Goal: Book appointment/travel/reservation

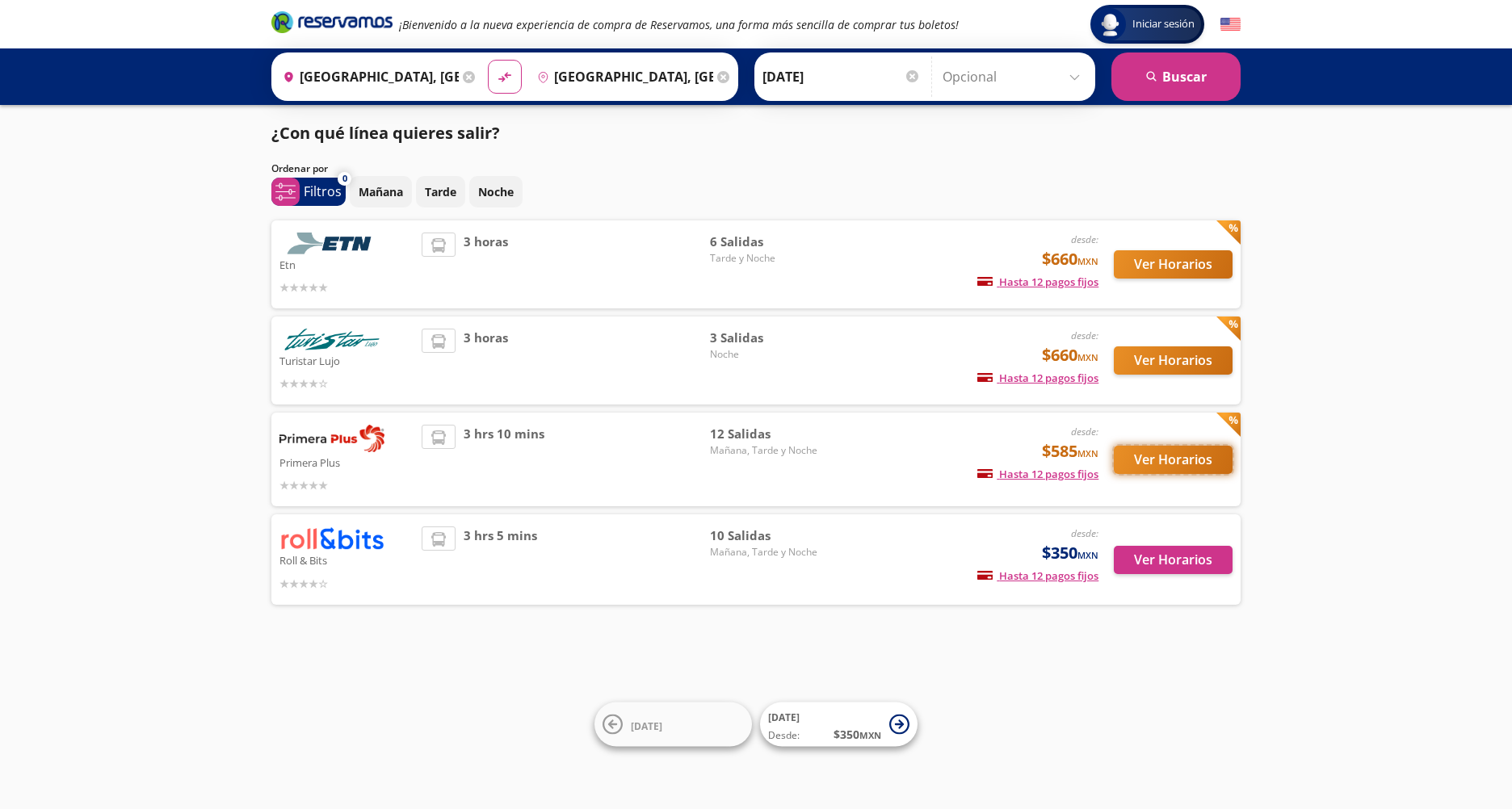
click at [1161, 462] on button "Ver Horarios" at bounding box center [1173, 460] width 119 height 29
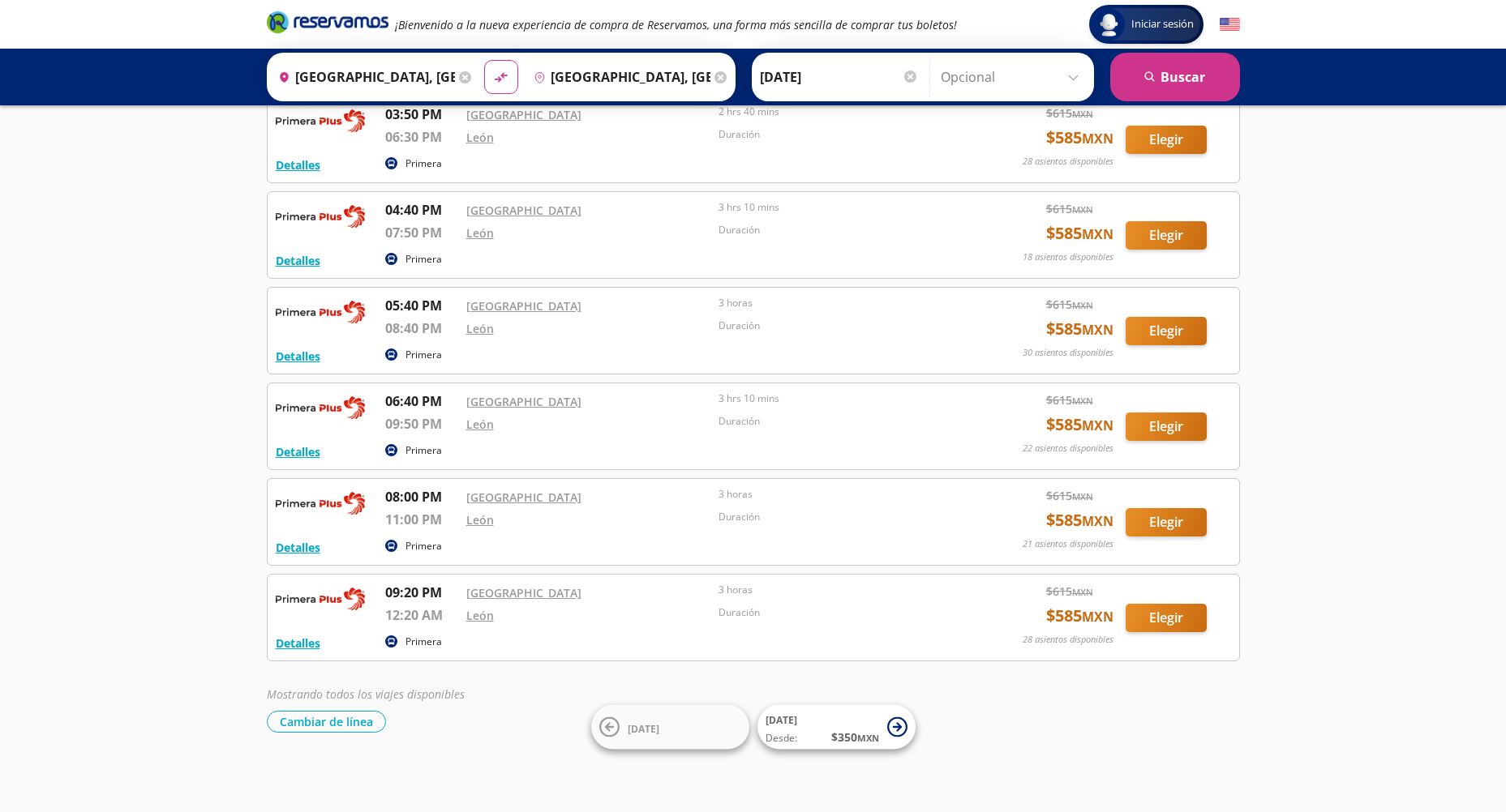
scroll to position [578, 0]
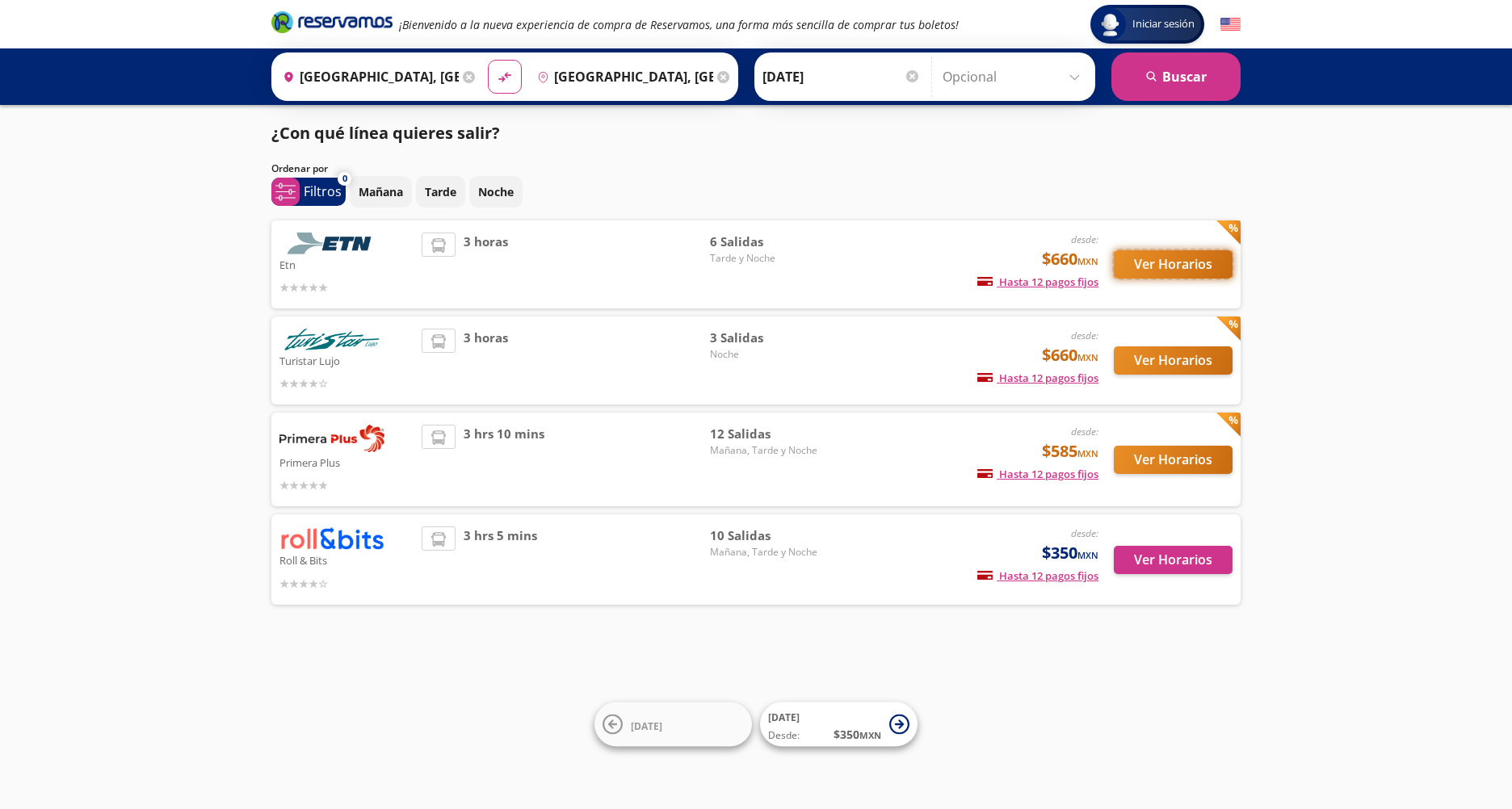
click at [1194, 268] on button "Ver Horarios" at bounding box center [1173, 264] width 119 height 29
click at [838, 77] on input "[DATE]" at bounding box center [841, 76] width 158 height 41
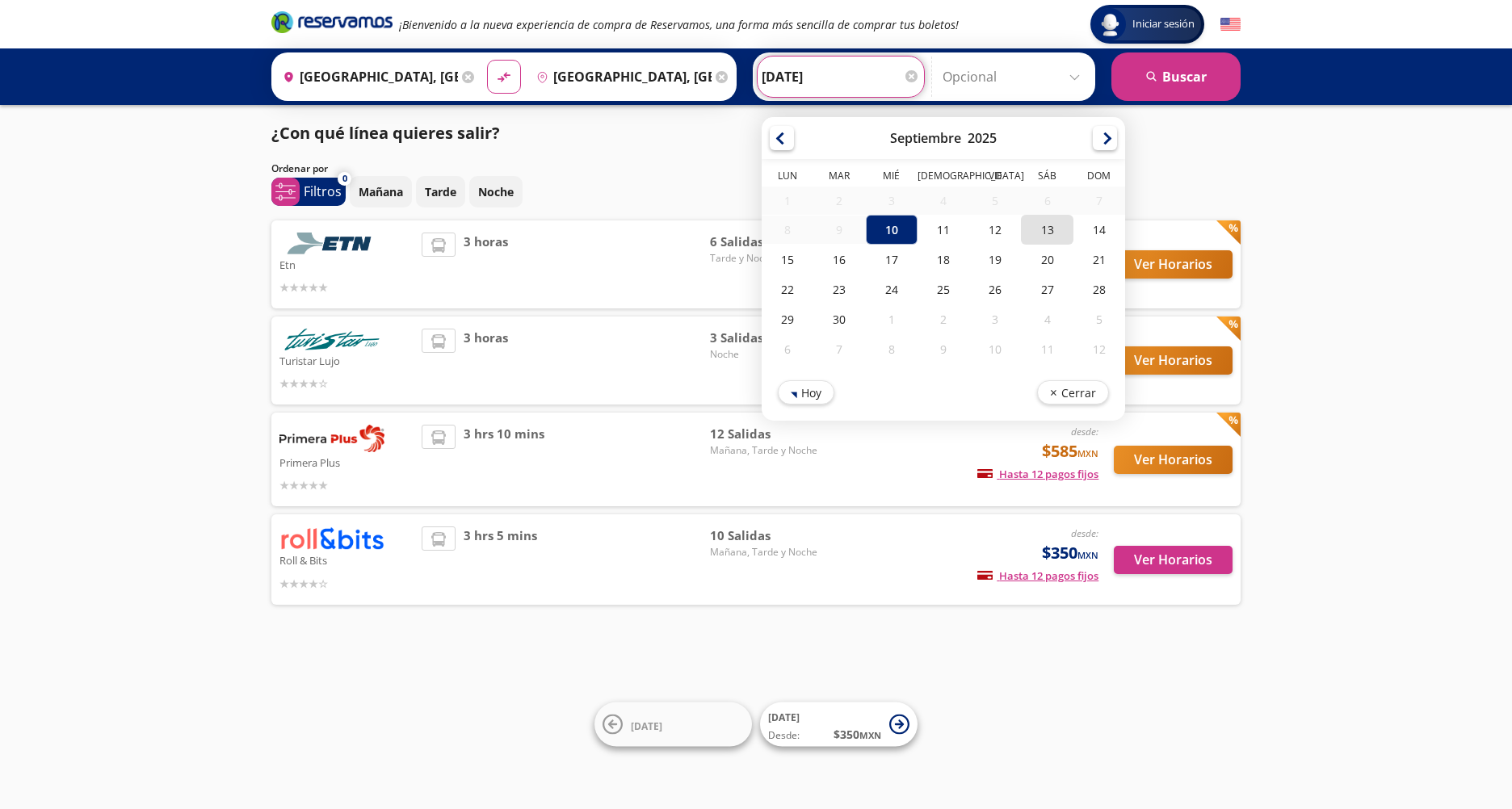
click at [1037, 223] on div "13" at bounding box center [1047, 229] width 52 height 30
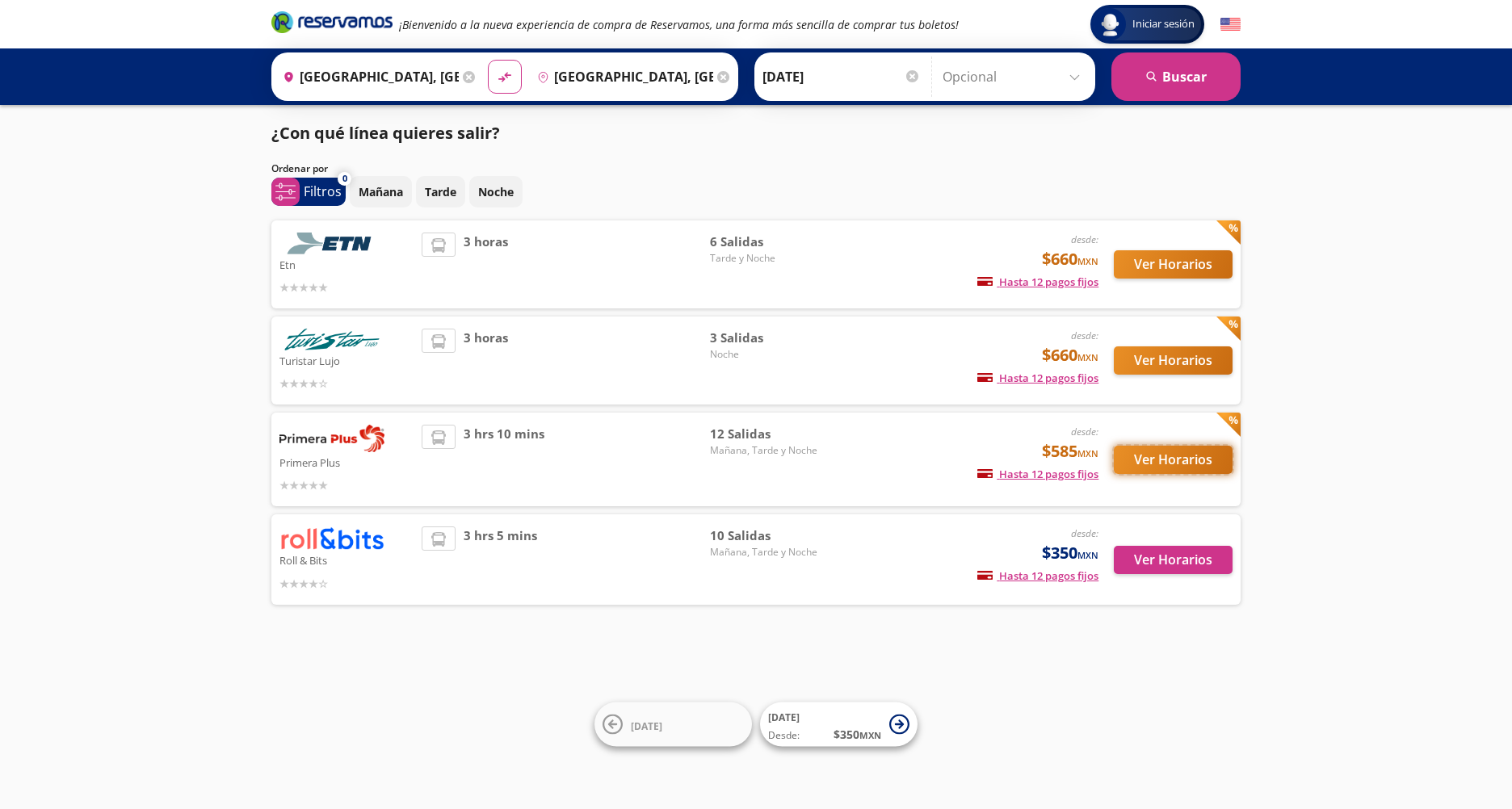
click at [1173, 457] on button "Ver Horarios" at bounding box center [1173, 460] width 119 height 29
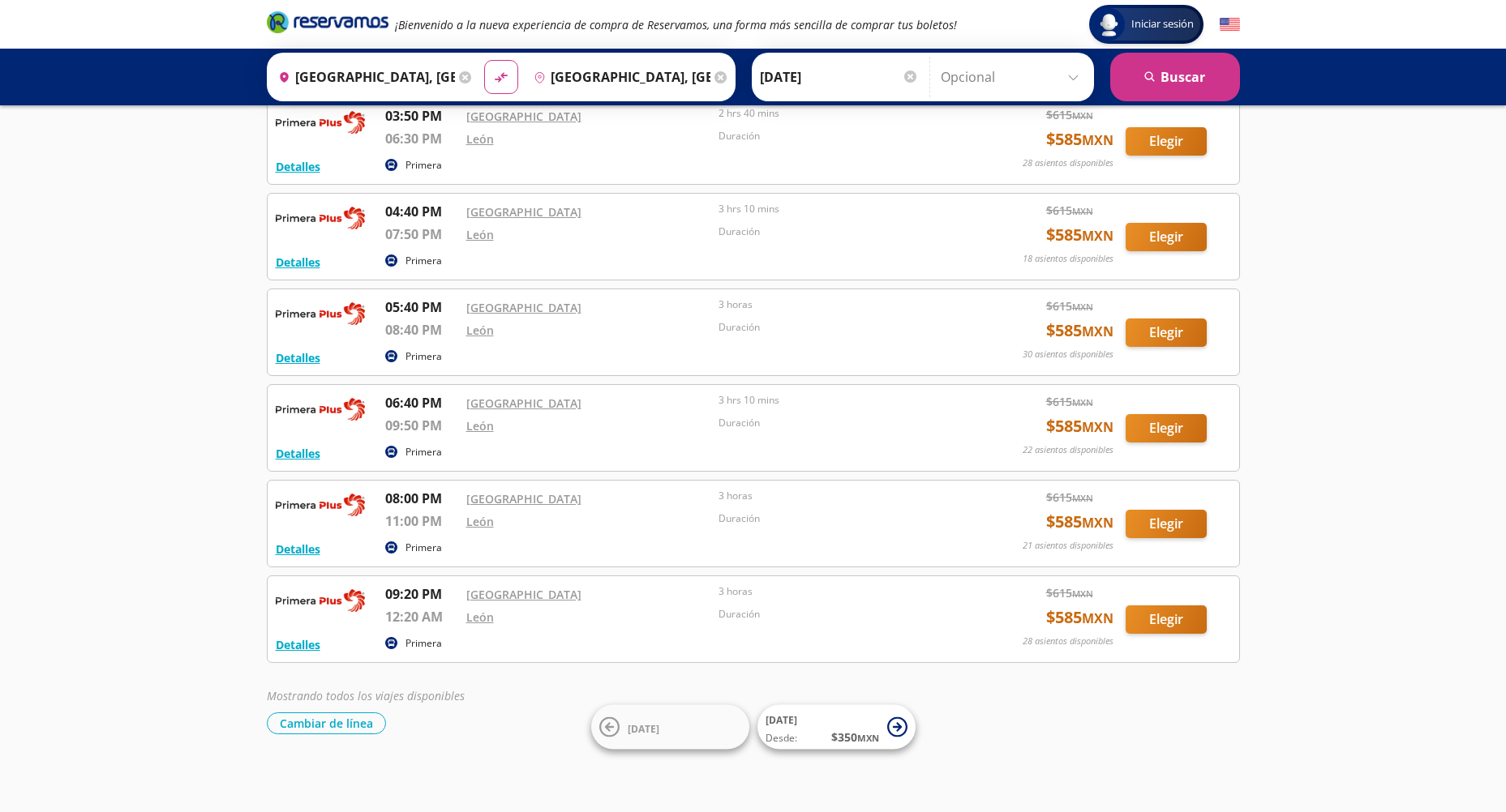
scroll to position [578, 0]
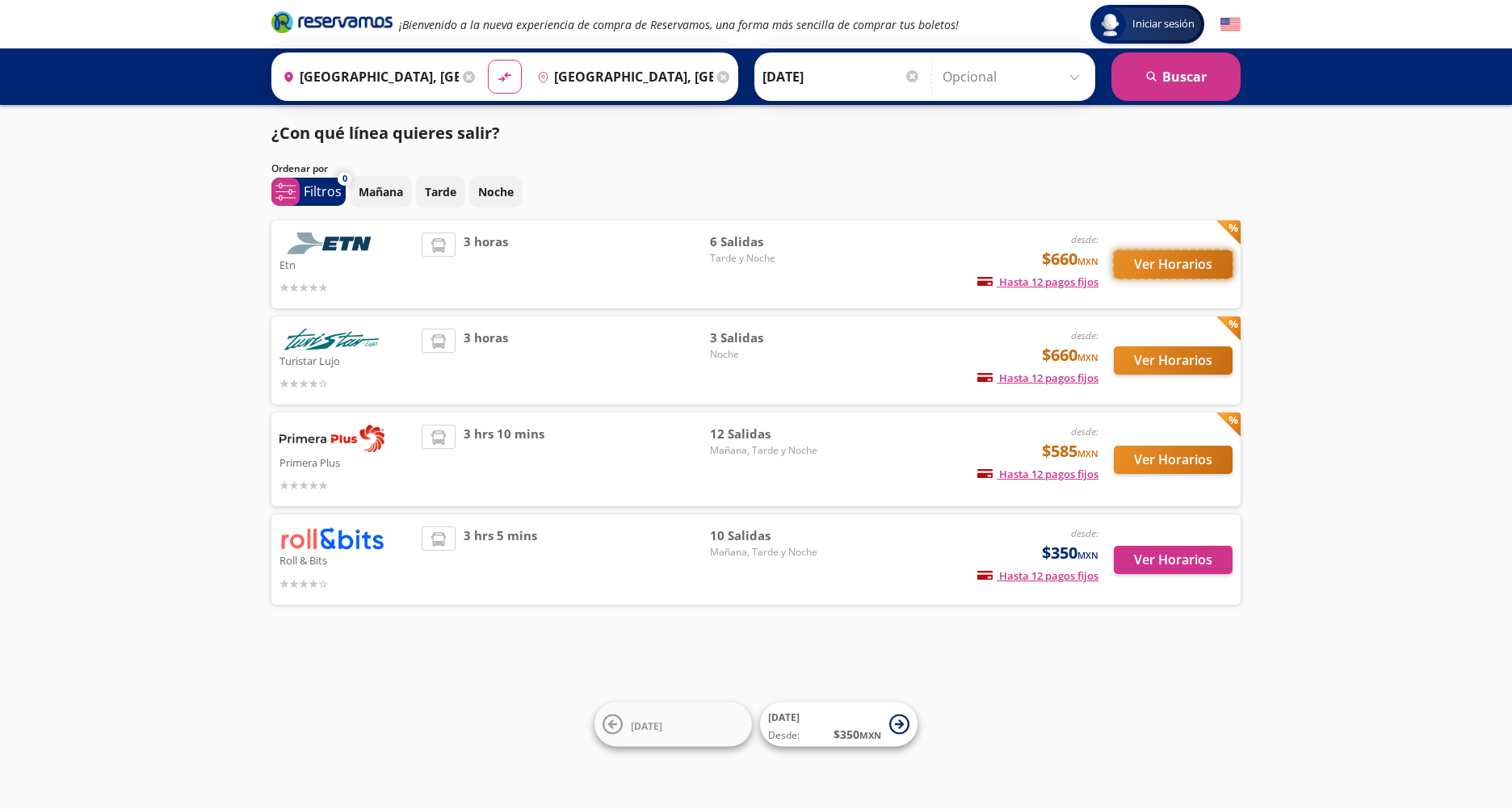
click at [1164, 260] on button "Ver Horarios" at bounding box center [1173, 264] width 119 height 29
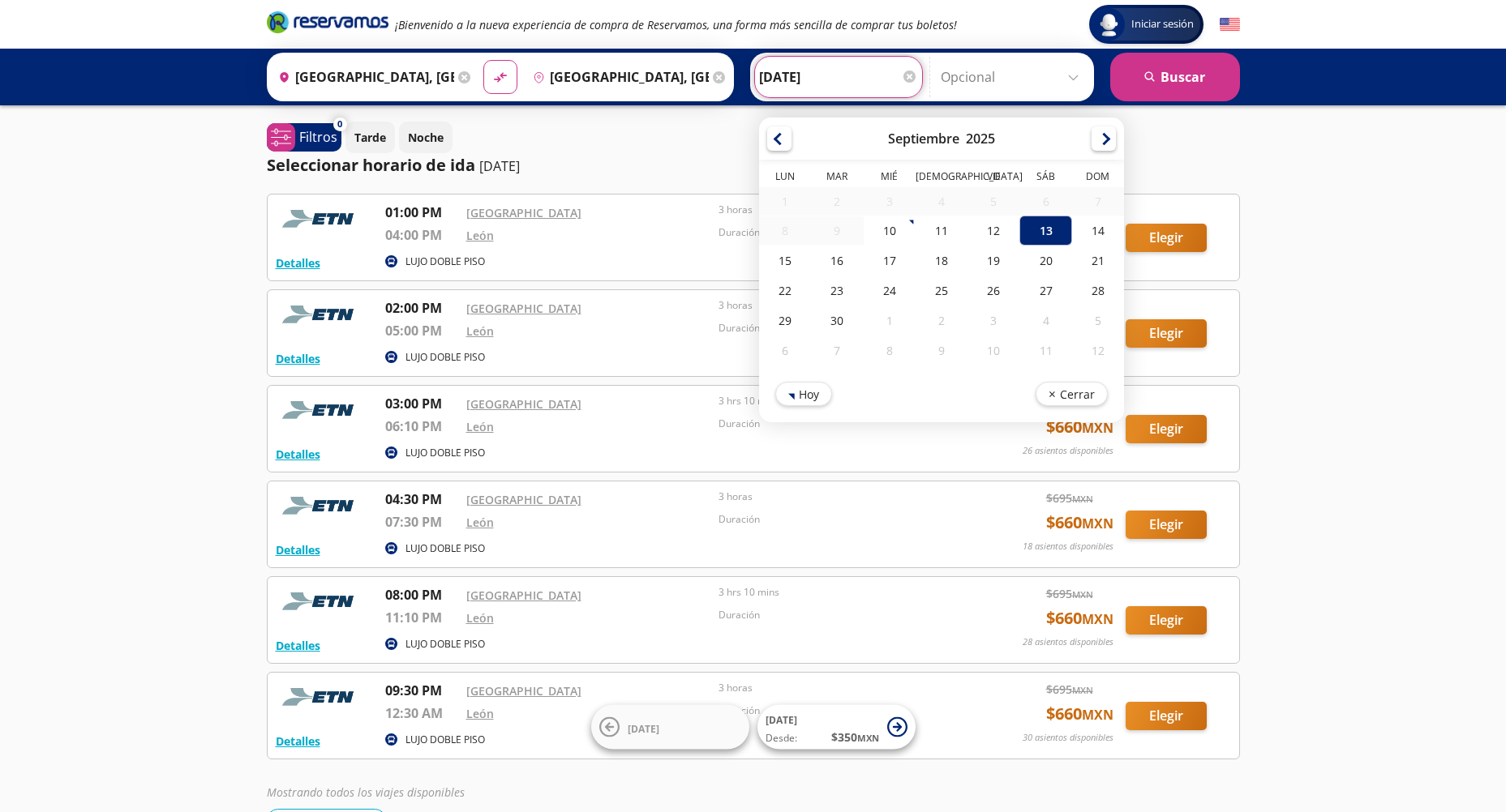
click at [817, 85] on input "[DATE]" at bounding box center [838, 77] width 159 height 41
click at [1102, 228] on div "14" at bounding box center [1097, 230] width 52 height 30
type input "[DATE]"
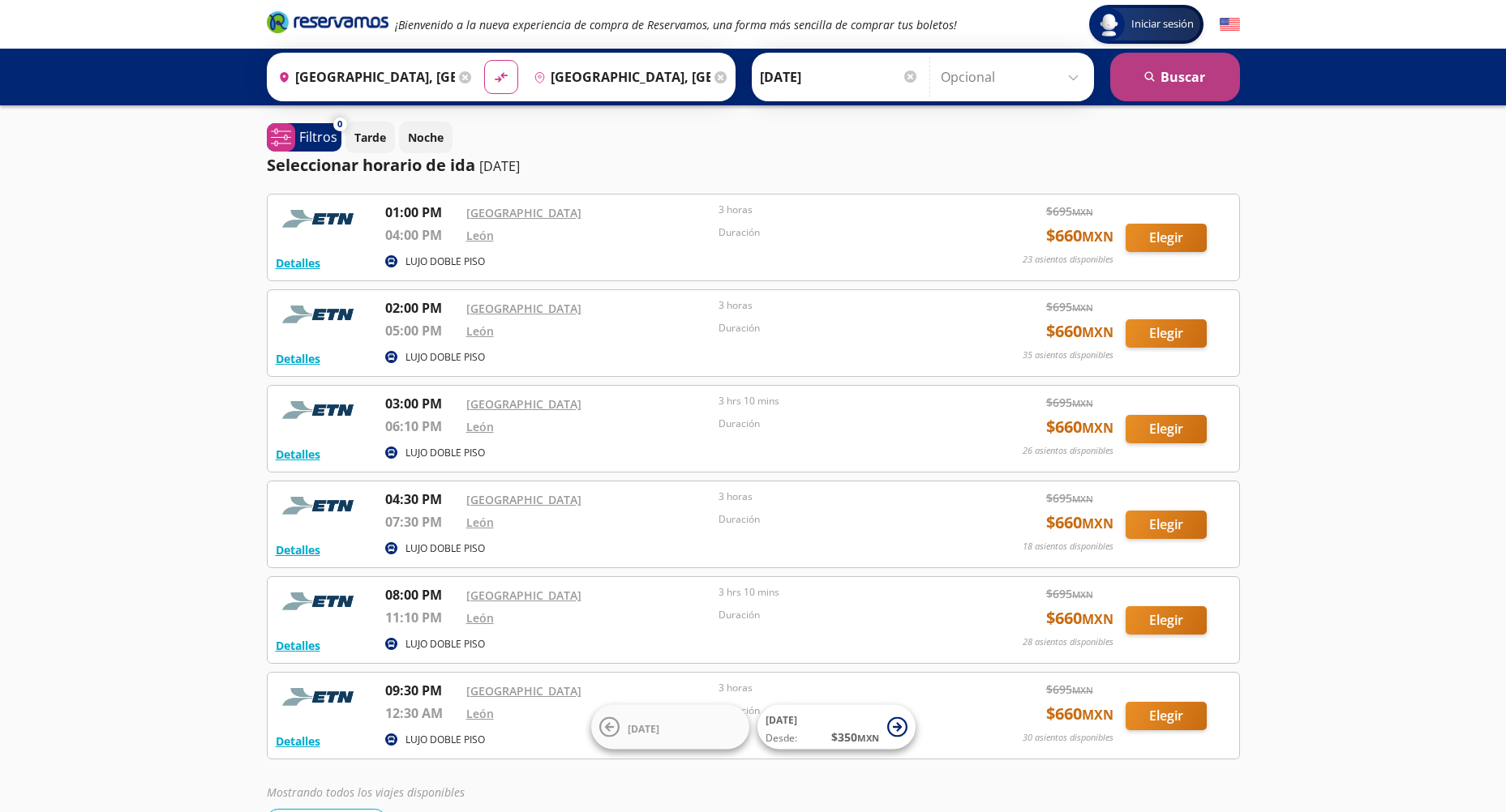
click at [1166, 82] on button "search [GEOGRAPHIC_DATA]" at bounding box center [1175, 77] width 130 height 49
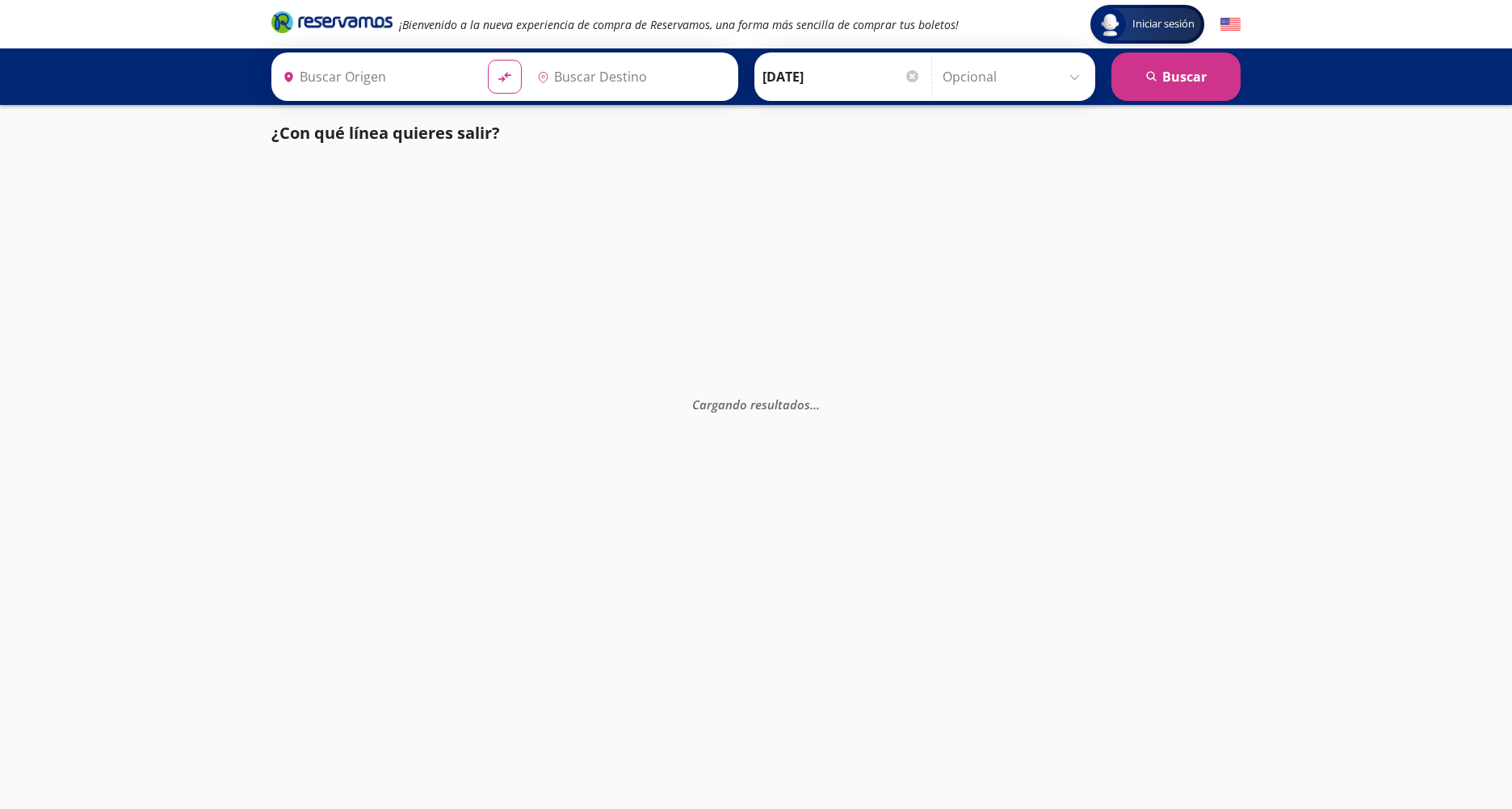
type input "[GEOGRAPHIC_DATA], [GEOGRAPHIC_DATA]"
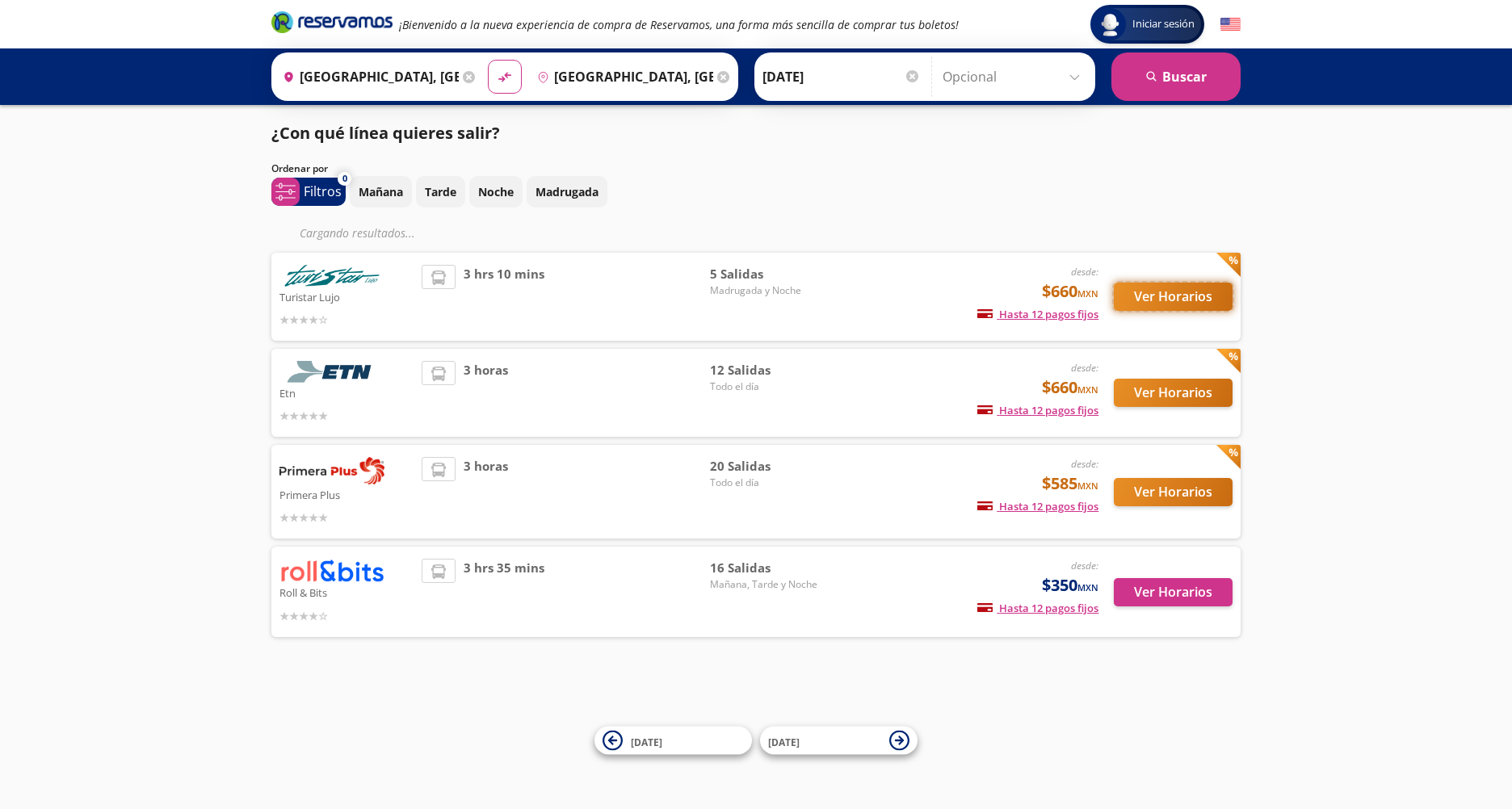
click at [1152, 293] on button "Ver Horarios" at bounding box center [1173, 297] width 119 height 29
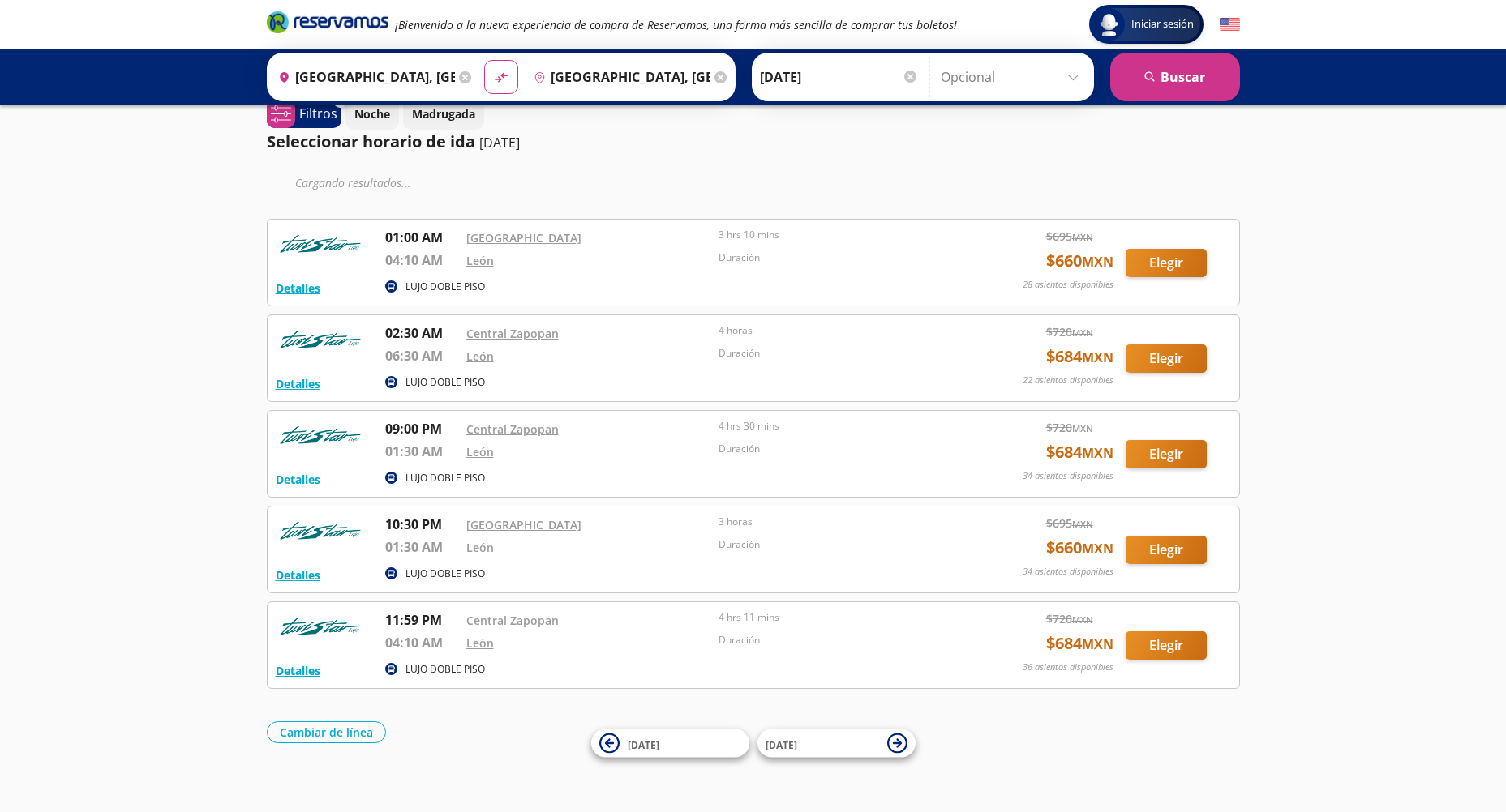
scroll to position [36, 0]
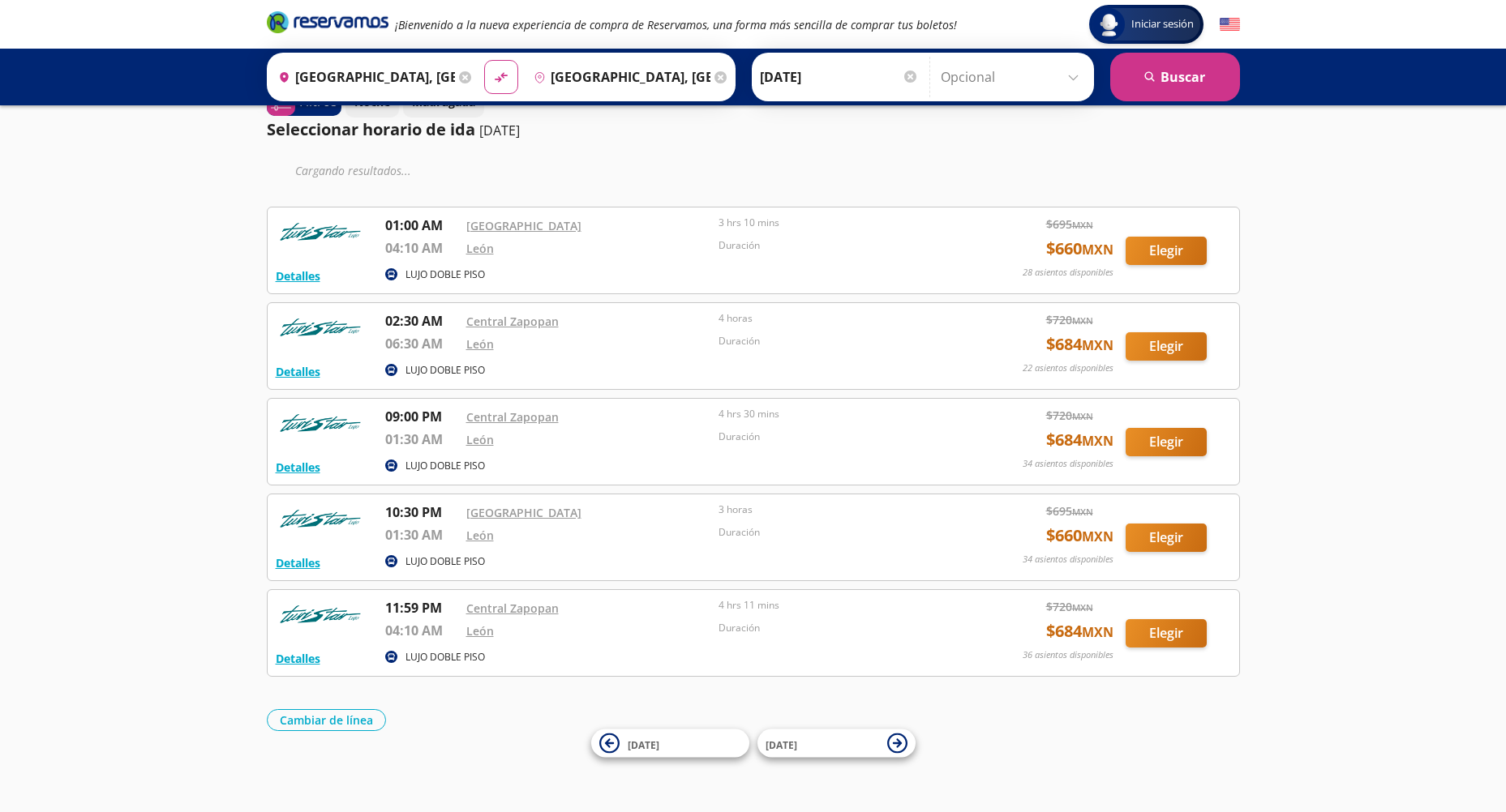
drag, startPoint x: 642, startPoint y: 495, endPoint x: 640, endPoint y: 487, distance: 8.2
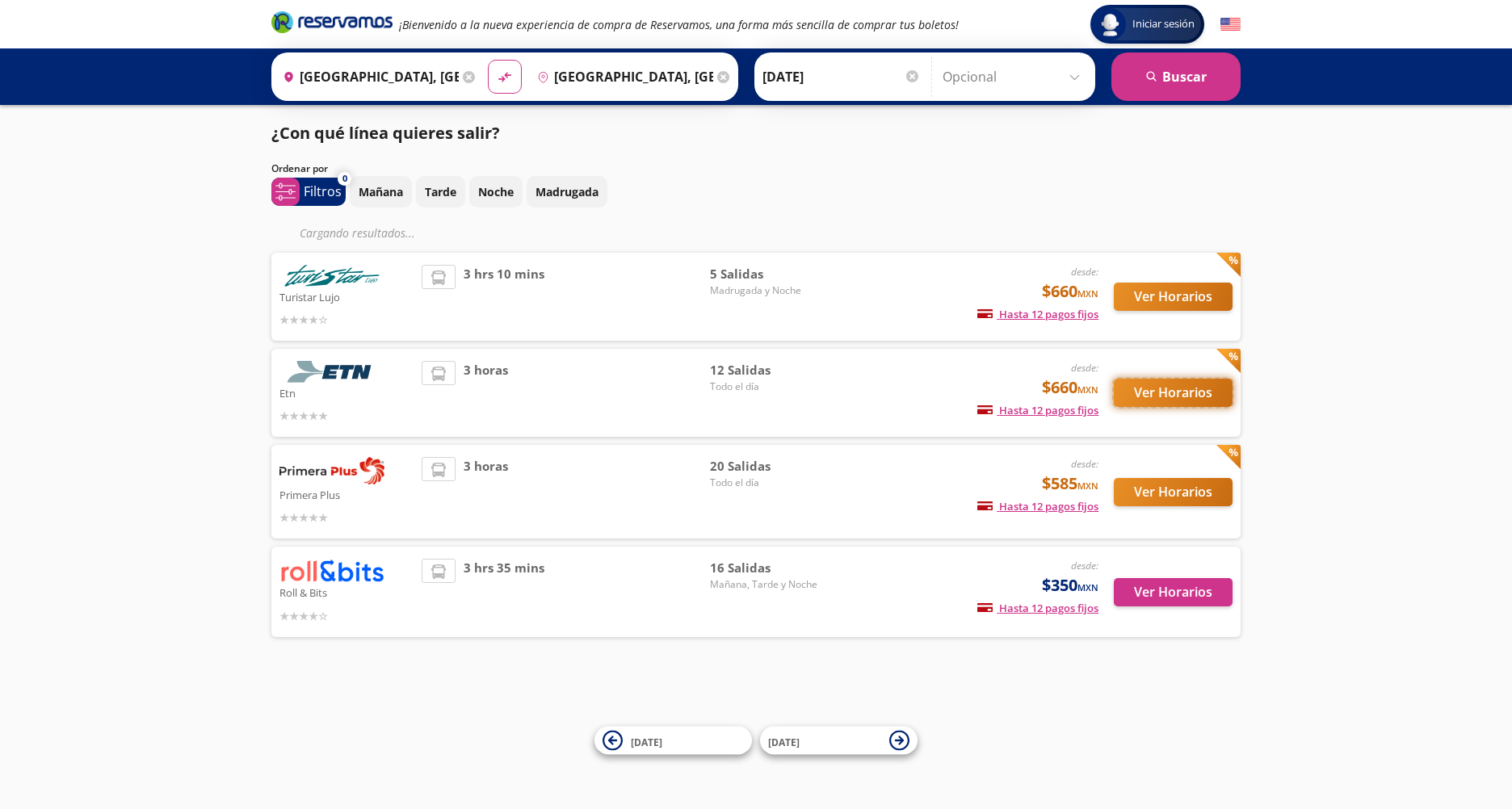
click at [1148, 387] on button "Ver Horarios" at bounding box center [1173, 392] width 119 height 29
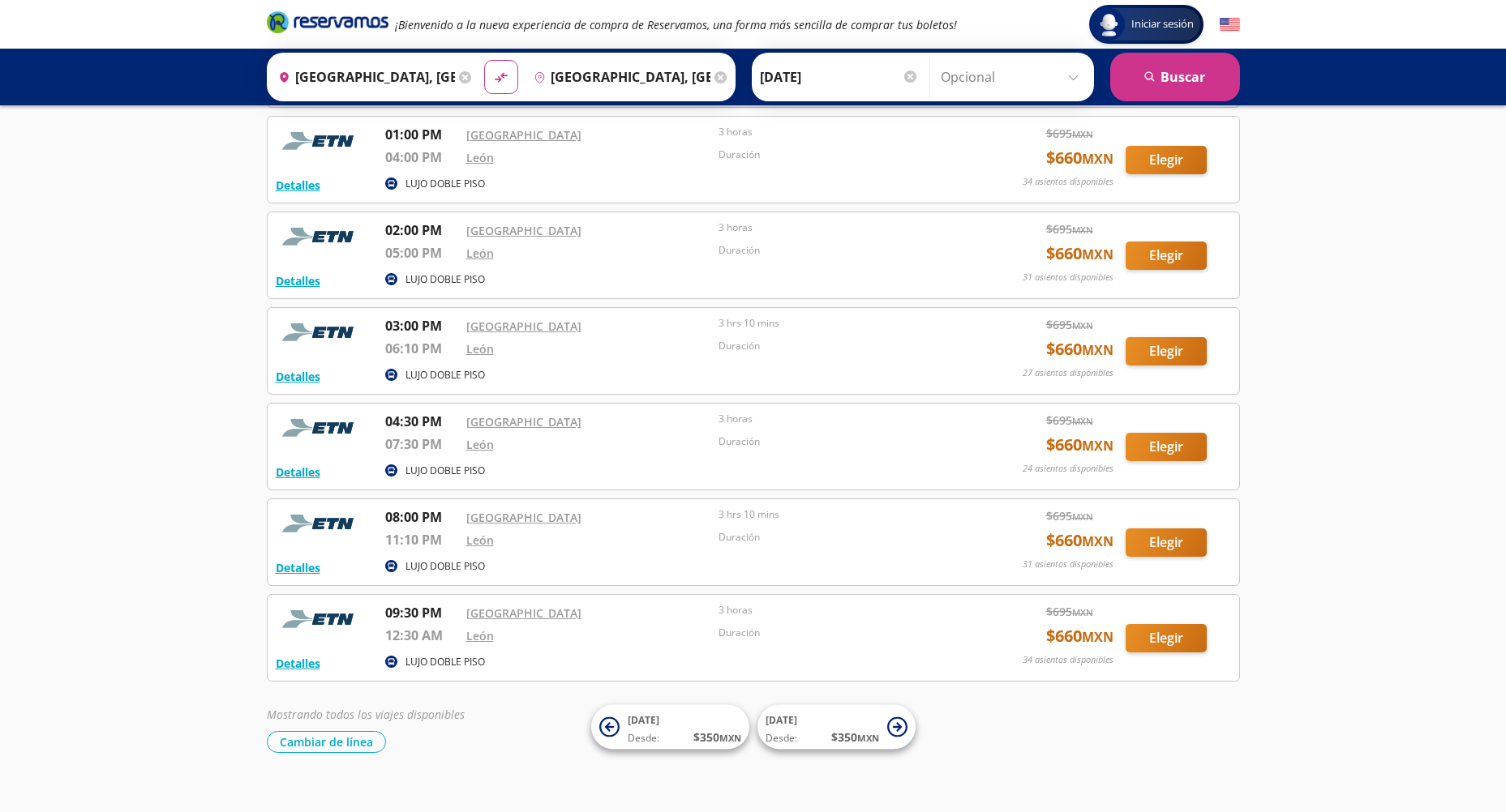
scroll to position [673, 0]
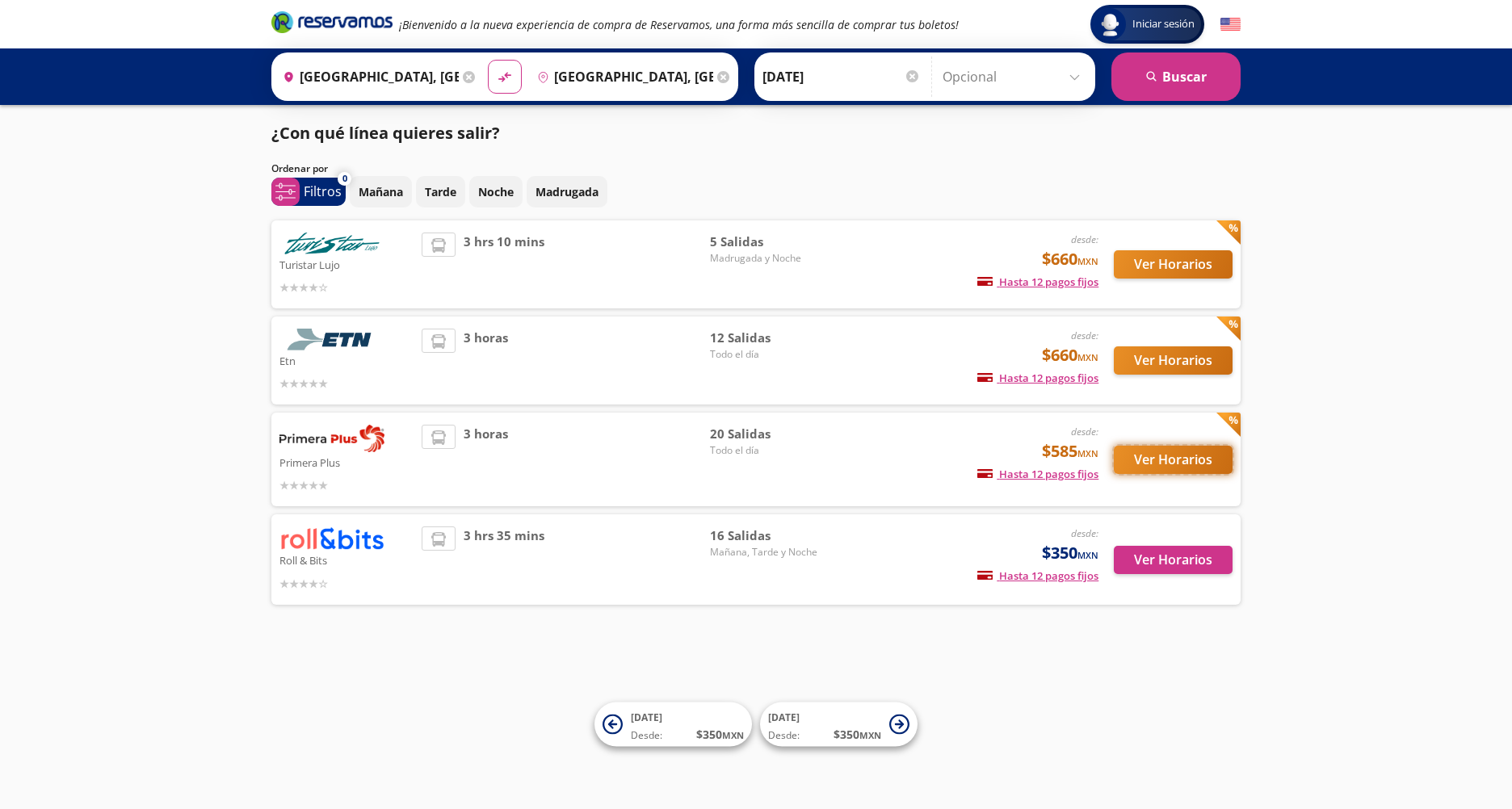
click at [1198, 458] on button "Ver Horarios" at bounding box center [1173, 460] width 119 height 29
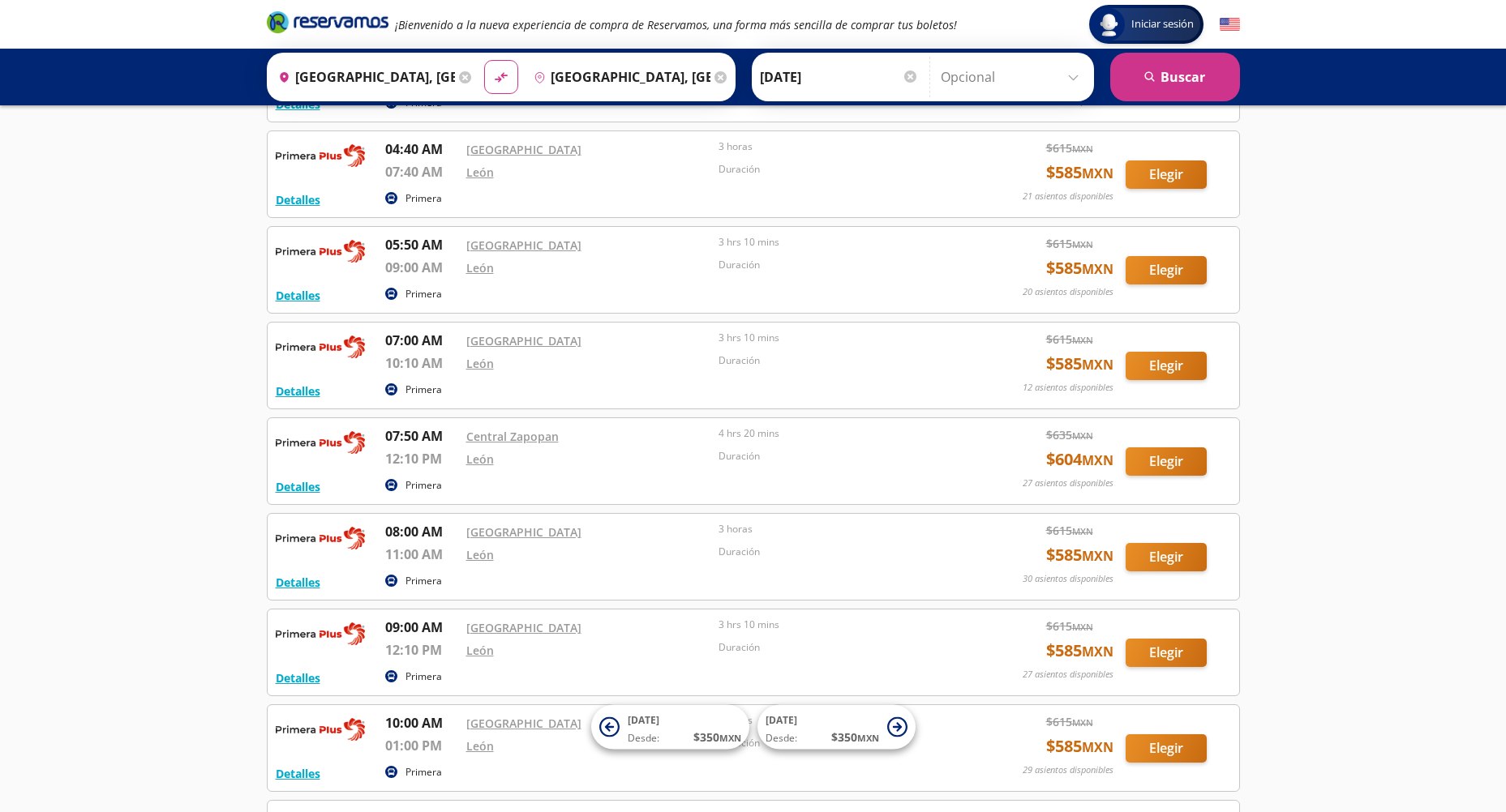
scroll to position [158, 0]
click at [1380, 460] on div "Iniciar sesión Iniciar sesión ¡Bienvenido a la nueva experiencia de compra de R…" at bounding box center [753, 490] width 1506 height 1295
